Goal: Check status

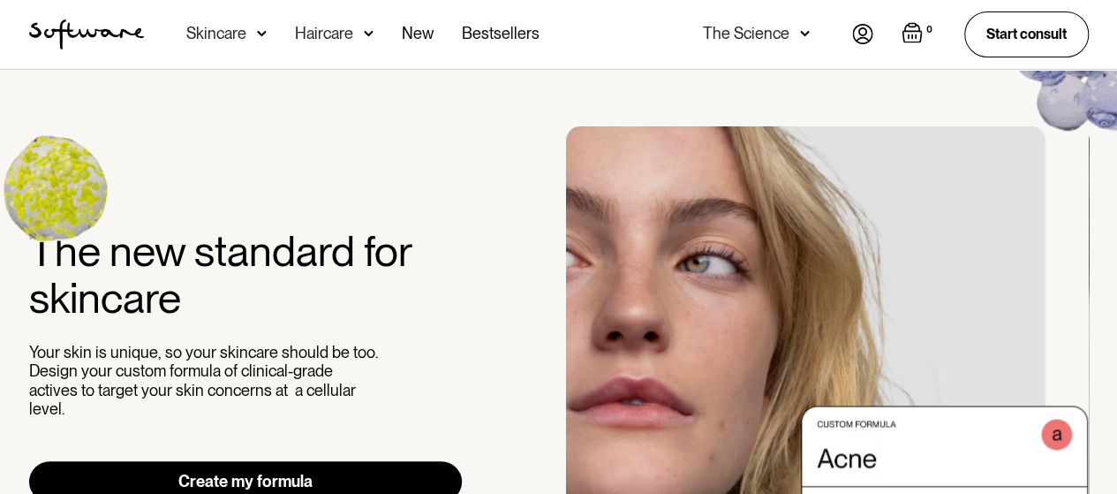
click at [869, 37] on img at bounding box center [862, 34] width 21 height 20
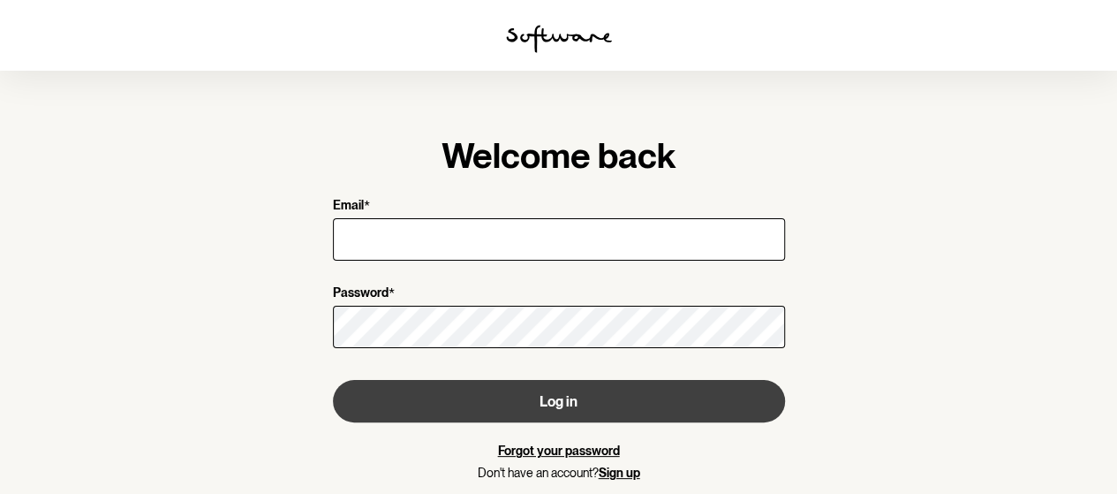
type input "[EMAIL_ADDRESS][DOMAIN_NAME]"
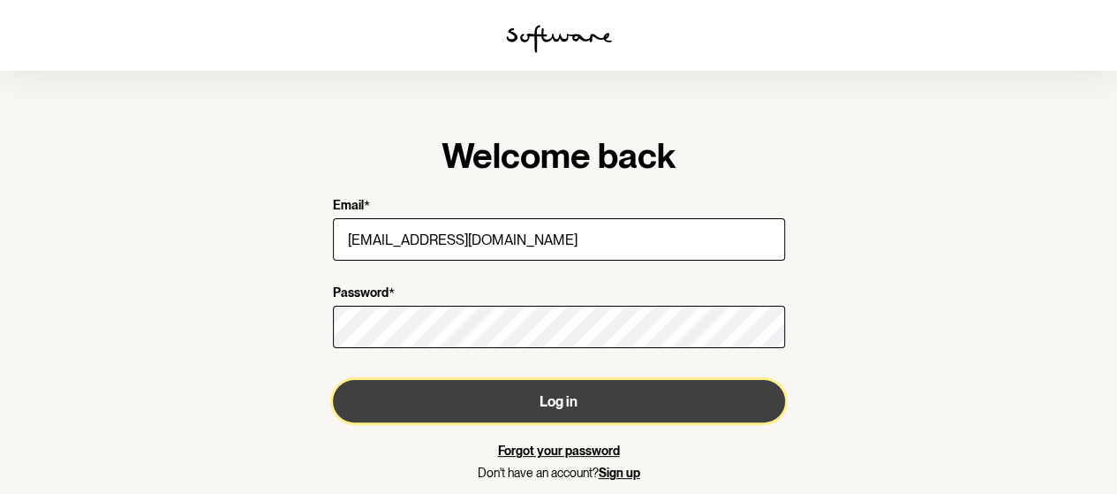
click at [475, 400] on button "Log in" at bounding box center [559, 401] width 452 height 42
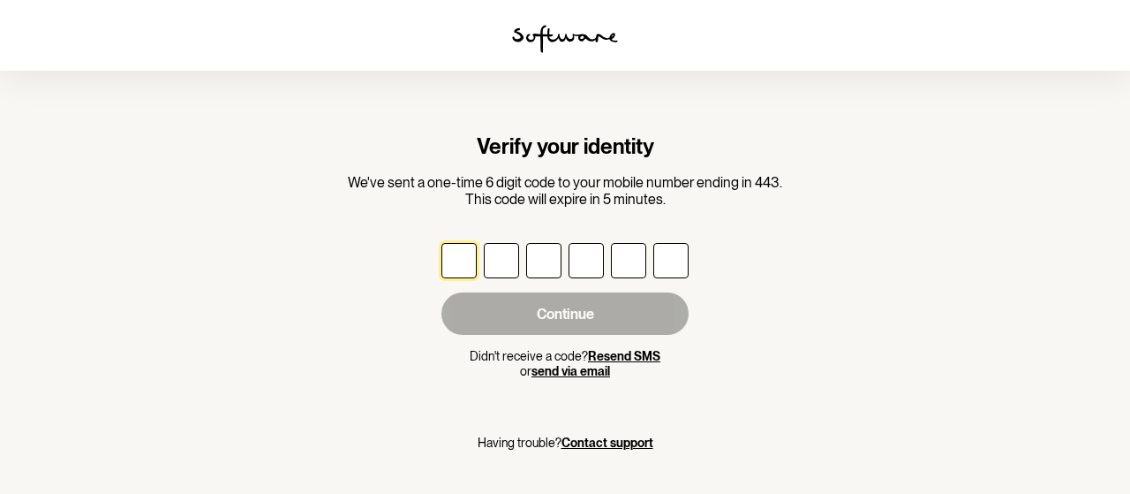
click at [453, 263] on input "text" at bounding box center [458, 260] width 35 height 35
type input "6"
type input "2"
type input "1"
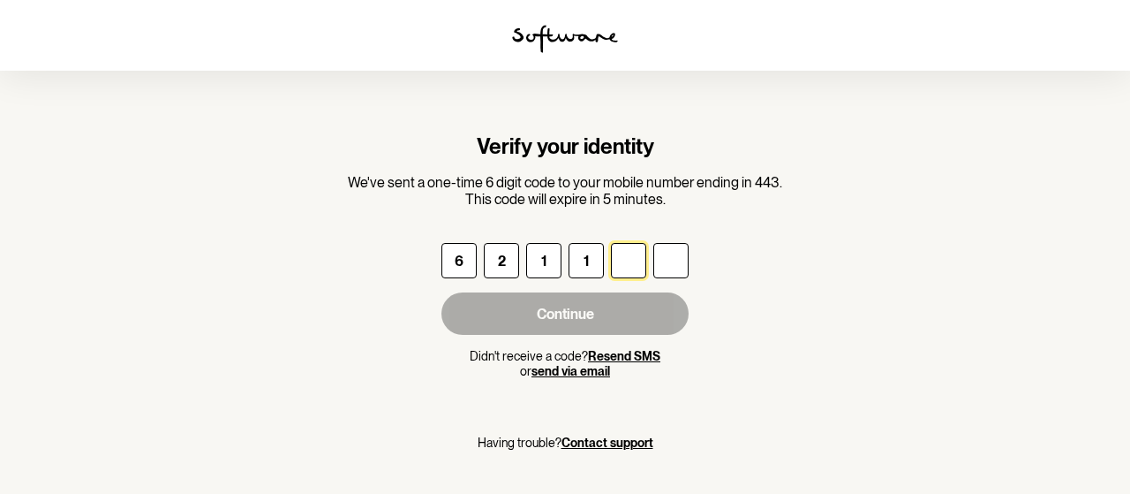
type input "4"
type input "9"
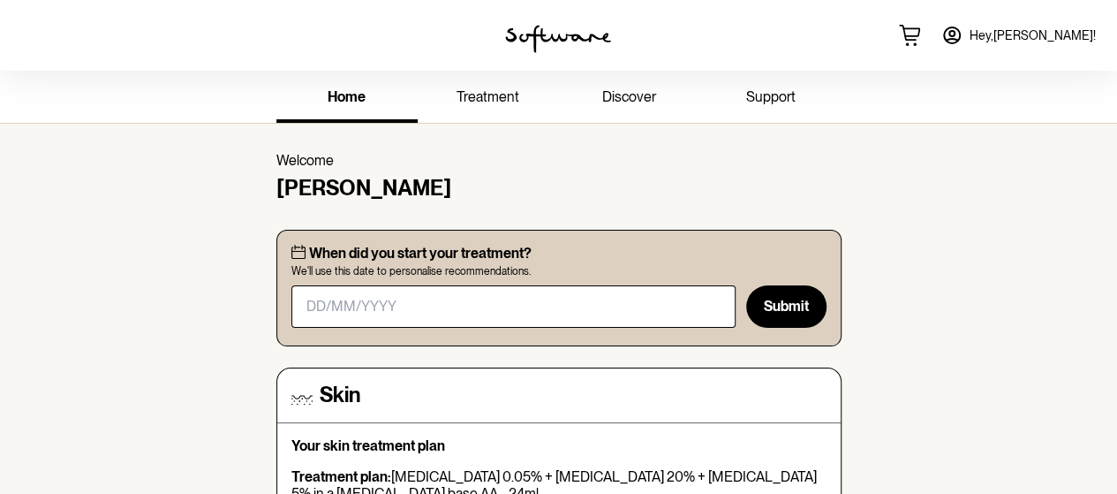
click at [496, 92] on span "treatment" at bounding box center [488, 96] width 63 height 17
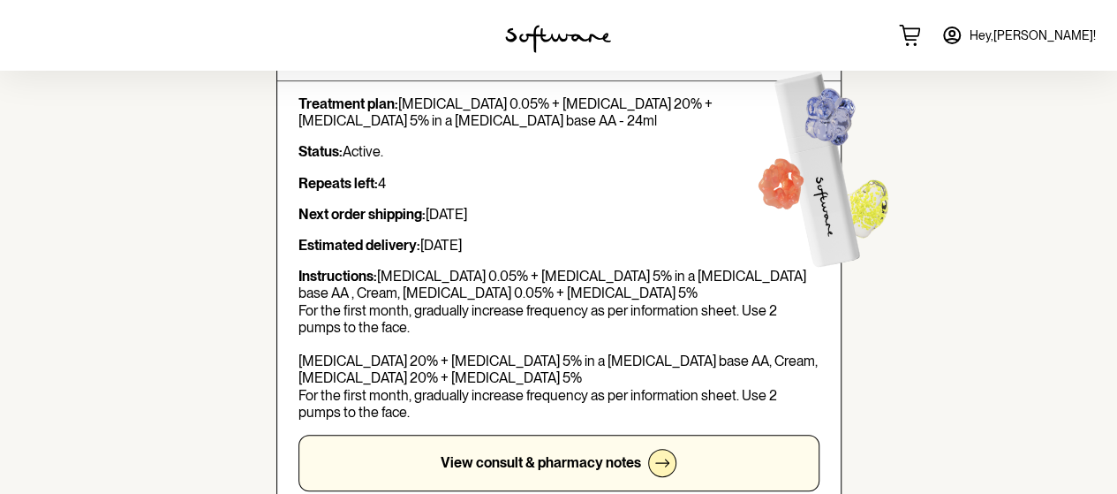
scroll to position [136, 0]
